Goal: Navigation & Orientation: Find specific page/section

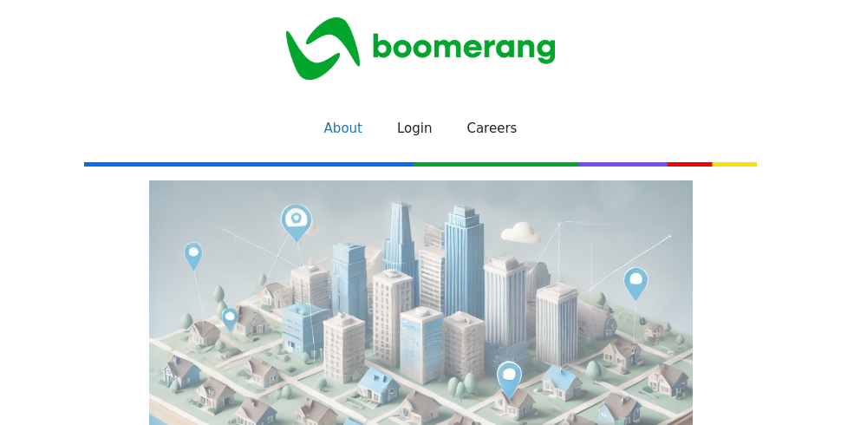
click at [360, 141] on link "About" at bounding box center [343, 128] width 73 height 52
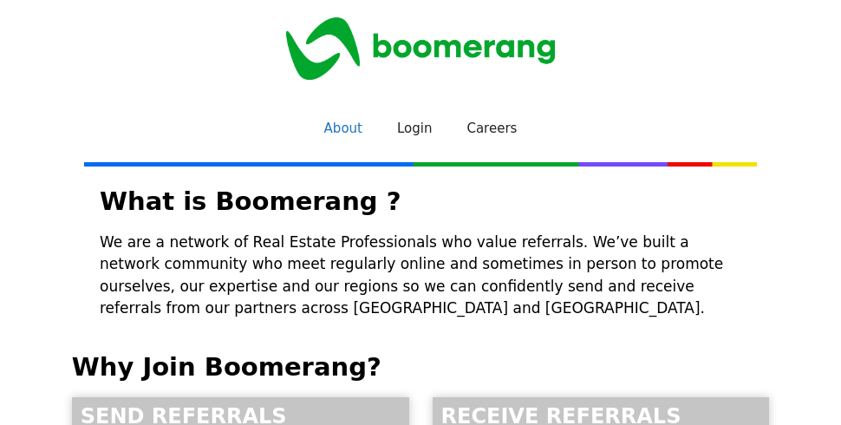
click at [429, 56] on img "Site" at bounding box center [420, 48] width 269 height 62
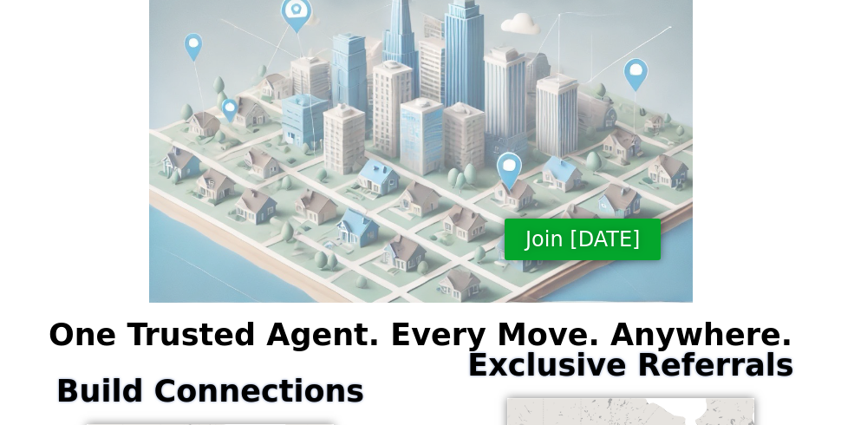
scroll to position [239, 0]
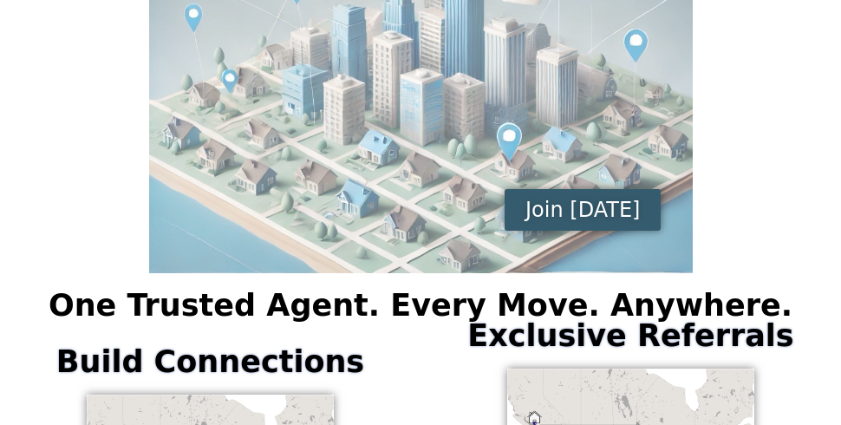
click at [572, 220] on span "Join [DATE]" at bounding box center [583, 210] width 115 height 21
